Goal: Information Seeking & Learning: Learn about a topic

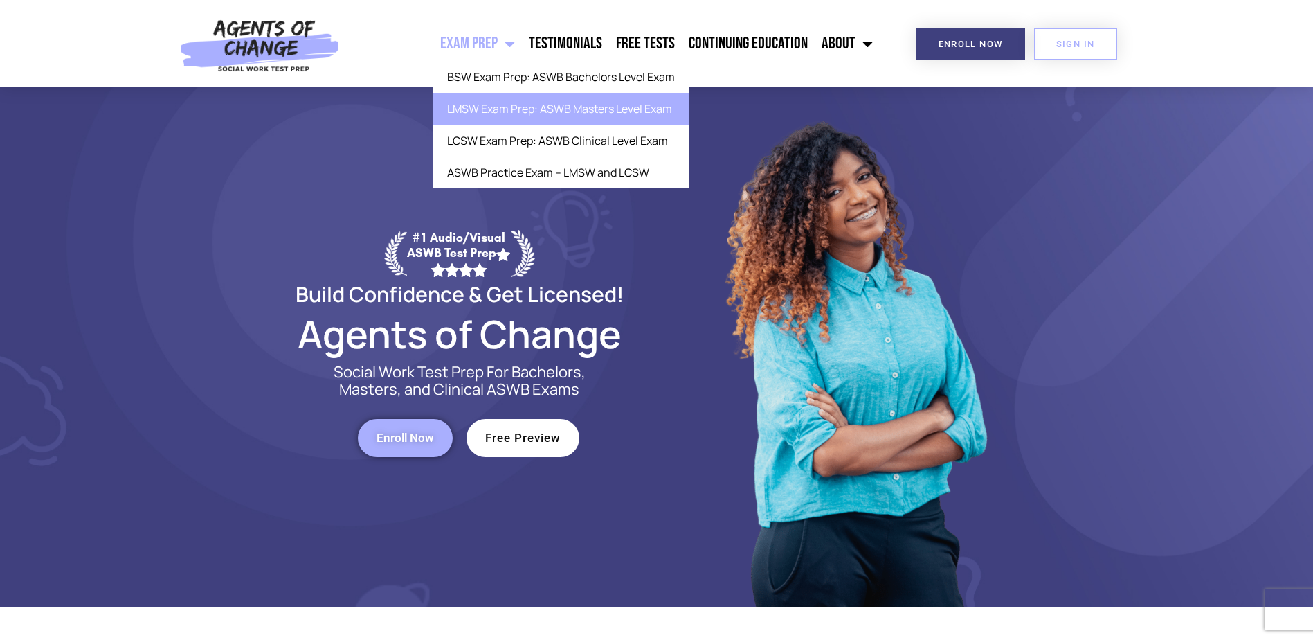
click at [509, 117] on link "LMSW Exam Prep: ASWB Masters Level Exam" at bounding box center [560, 109] width 255 height 32
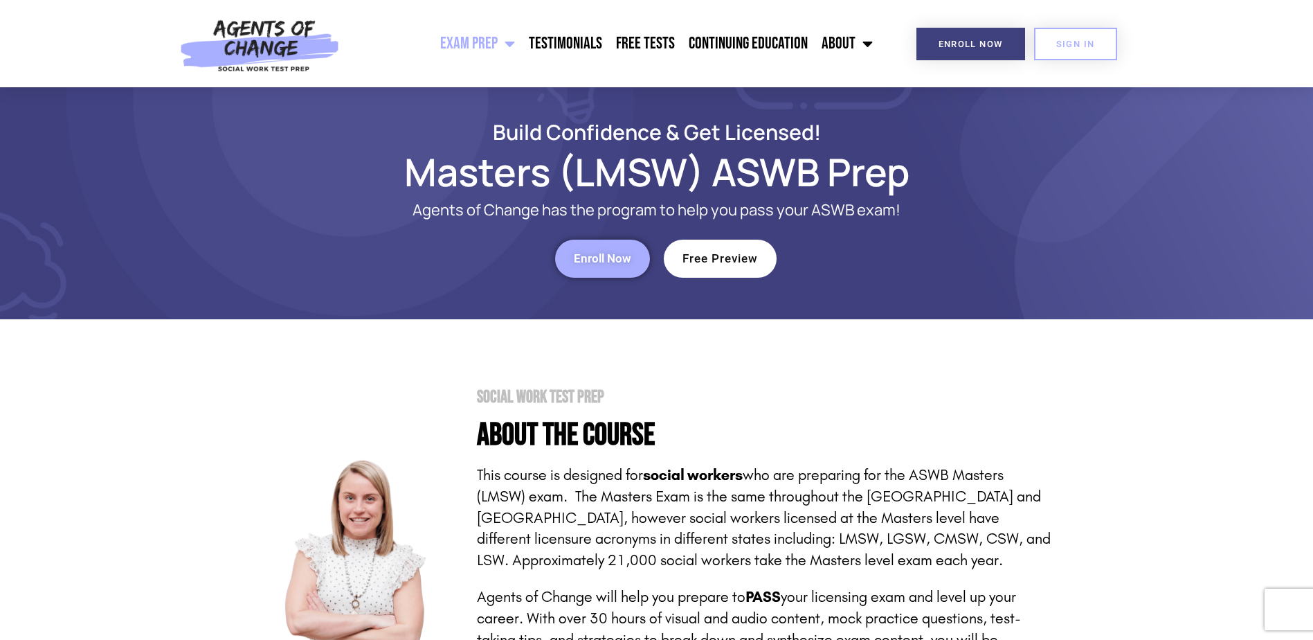
click at [515, 44] on span "Menu" at bounding box center [506, 43] width 17 height 30
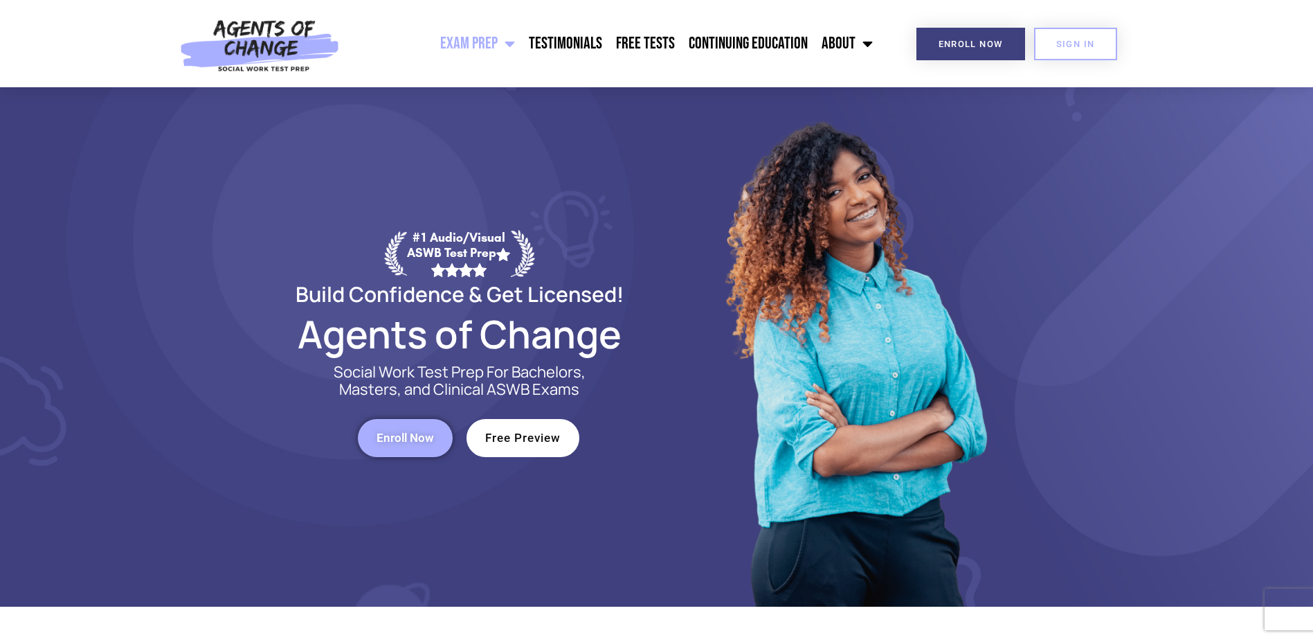
click at [505, 47] on span "Menu" at bounding box center [506, 43] width 17 height 30
click at [506, 42] on span "Menu" at bounding box center [506, 43] width 17 height 30
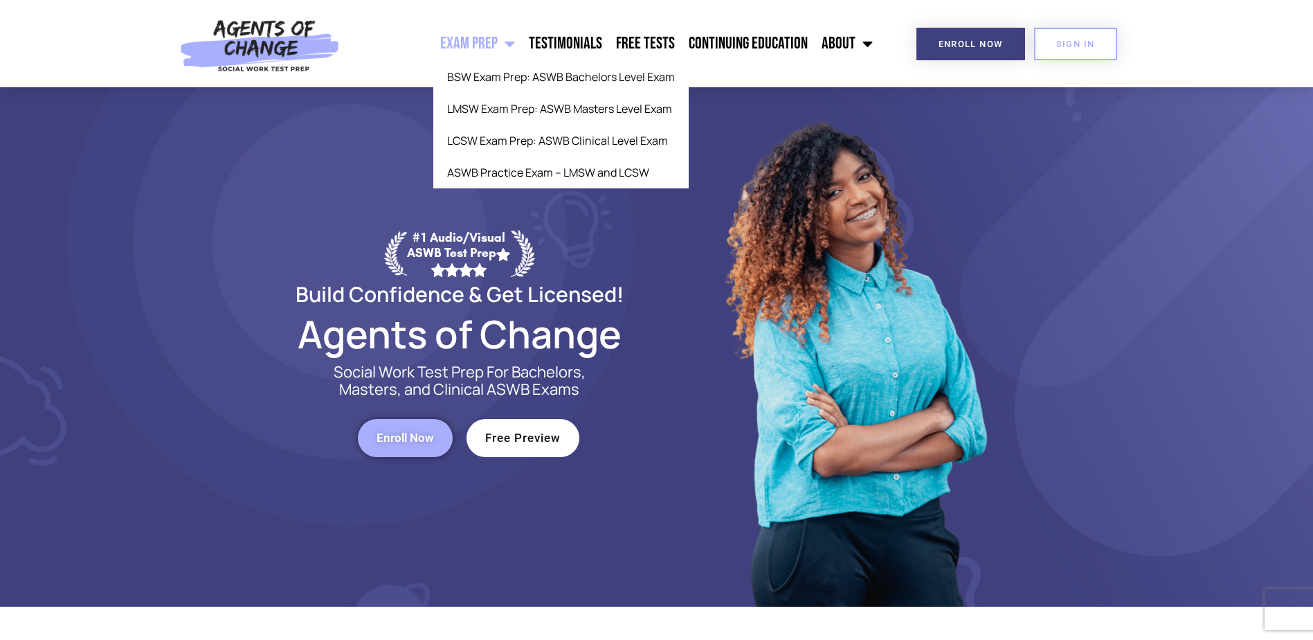
click at [466, 45] on link "Exam Prep" at bounding box center [477, 43] width 89 height 35
click at [505, 144] on link "LCSW Exam Prep: ASWB Clinical Level Exam" at bounding box center [560, 141] width 255 height 32
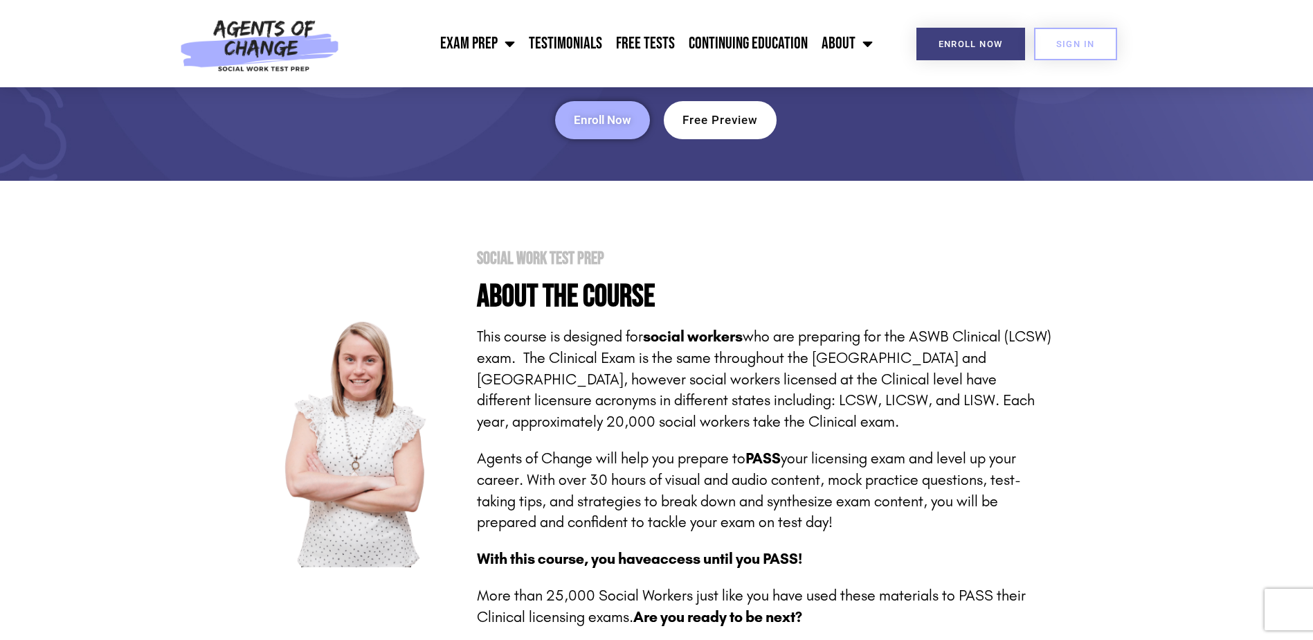
scroll to position [208, 0]
